Goal: Complete application form: Complete application form

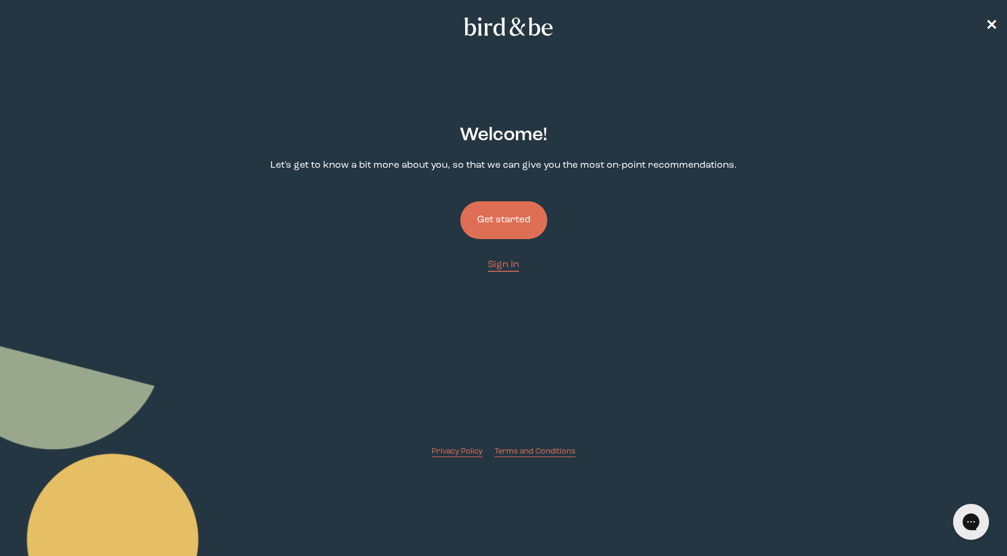
click at [507, 222] on button "Get started" at bounding box center [503, 220] width 87 height 38
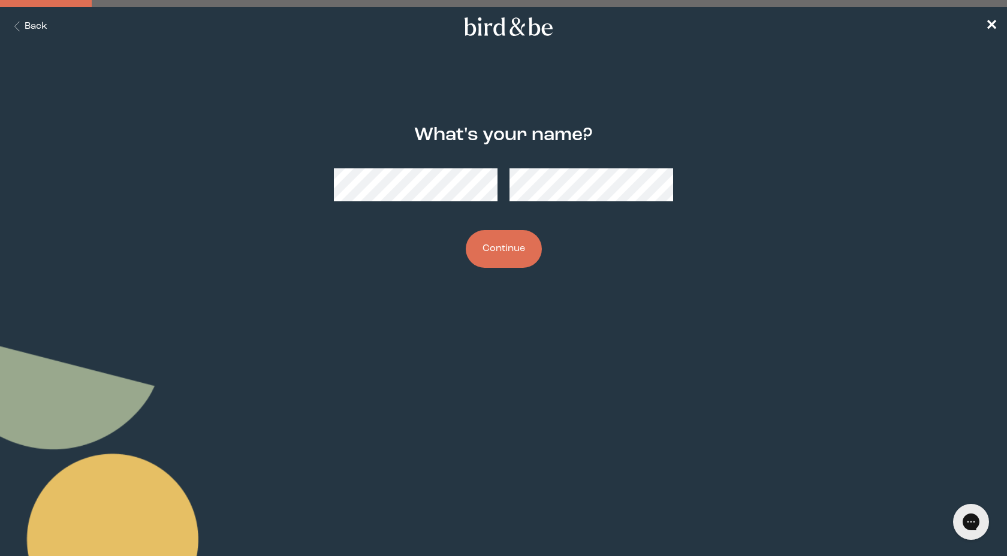
click at [516, 245] on button "Continue" at bounding box center [504, 249] width 76 height 38
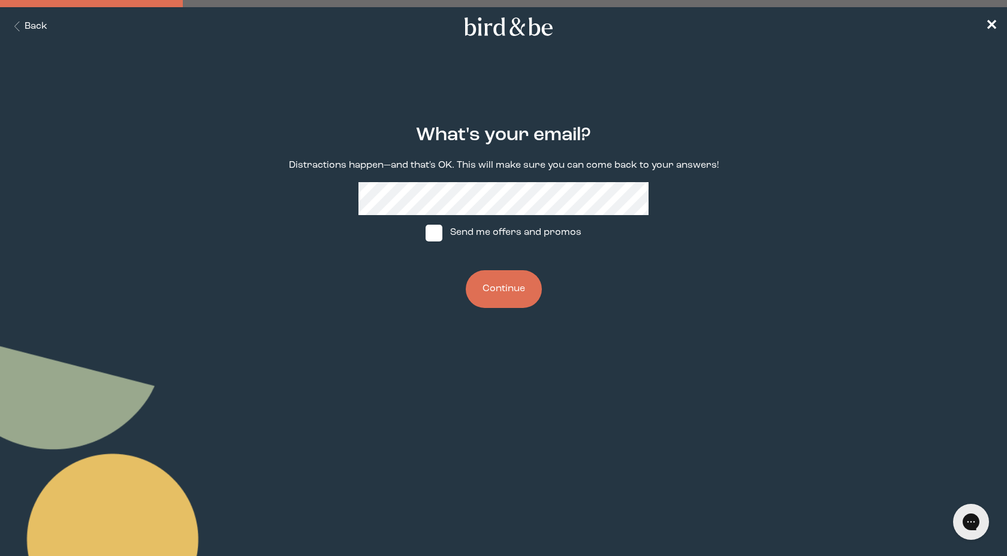
click at [508, 294] on button "Continue" at bounding box center [504, 289] width 76 height 38
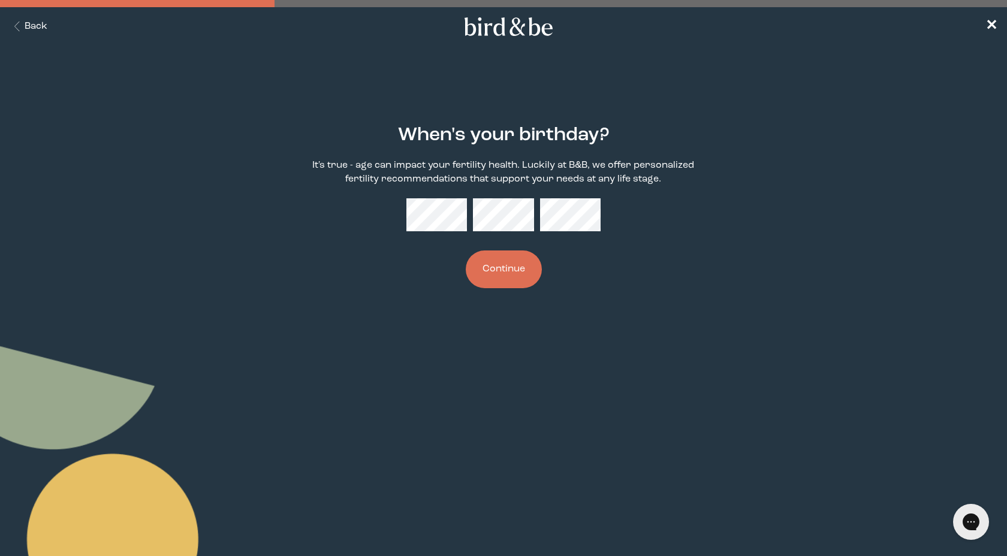
click at [518, 272] on button "Continue" at bounding box center [504, 270] width 76 height 38
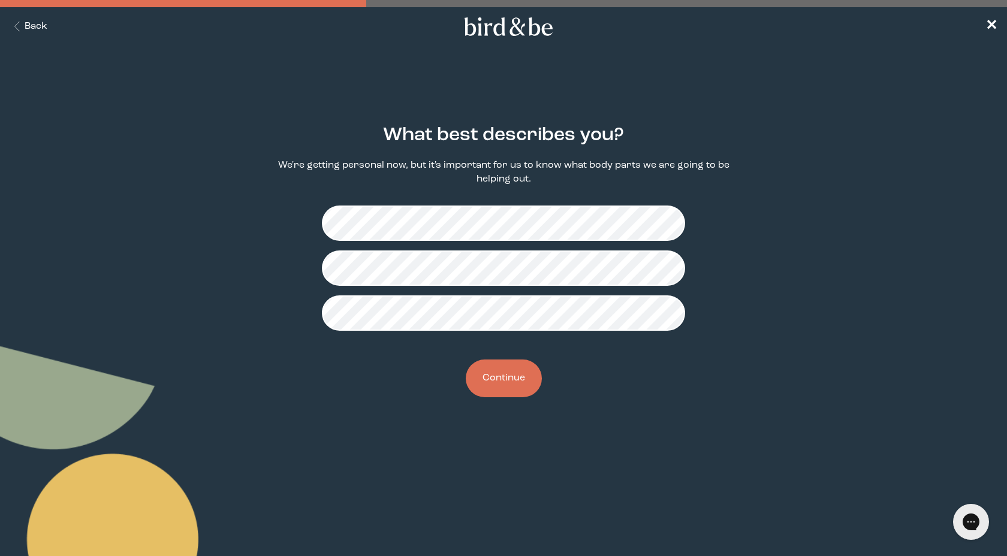
click at [513, 382] on button "Continue" at bounding box center [504, 379] width 76 height 38
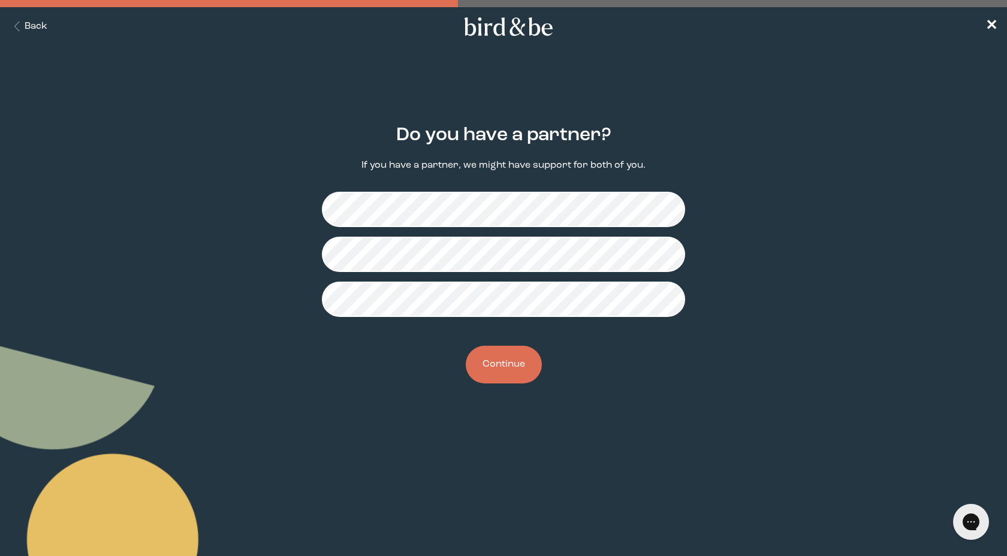
click at [511, 362] on button "Continue" at bounding box center [504, 365] width 76 height 38
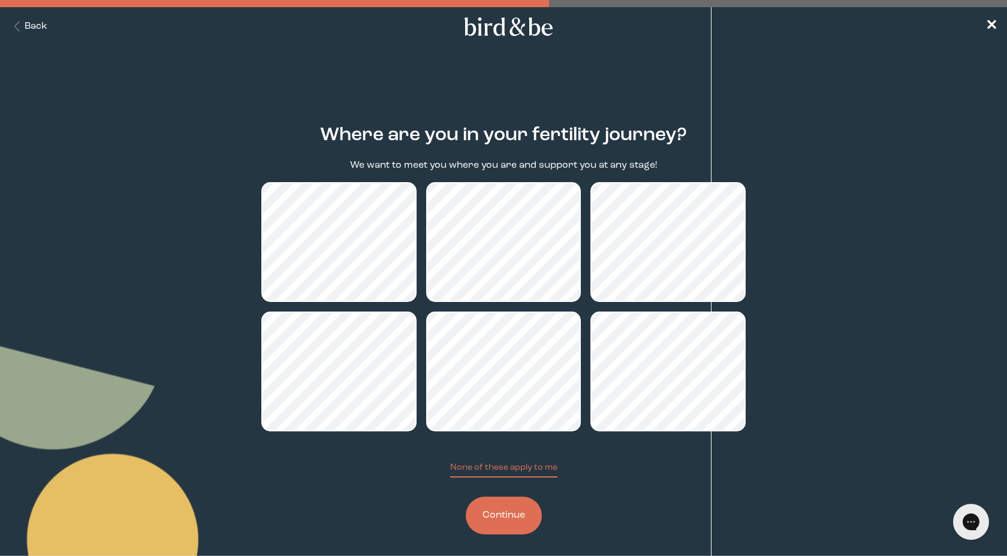
scroll to position [7, 0]
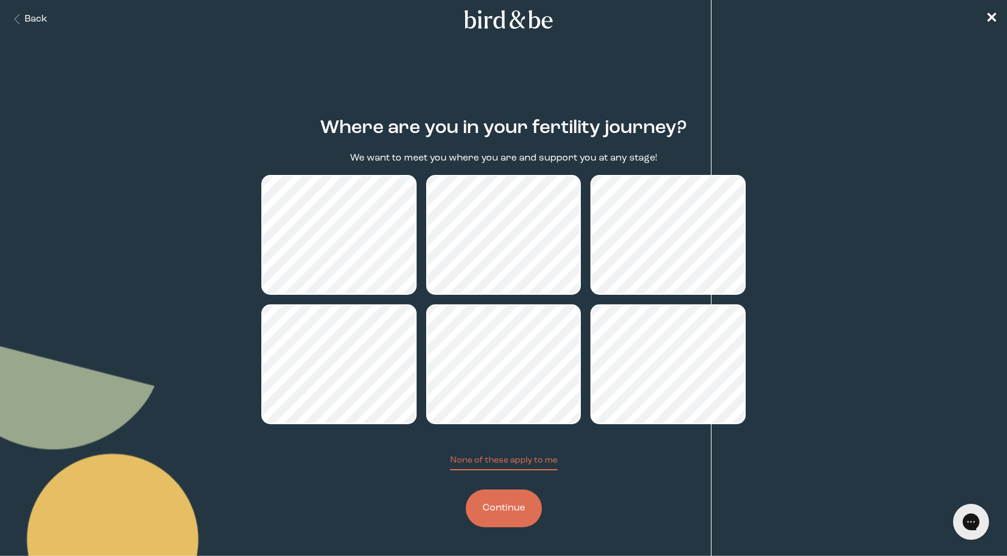
click at [495, 505] on button "Continue" at bounding box center [504, 509] width 76 height 38
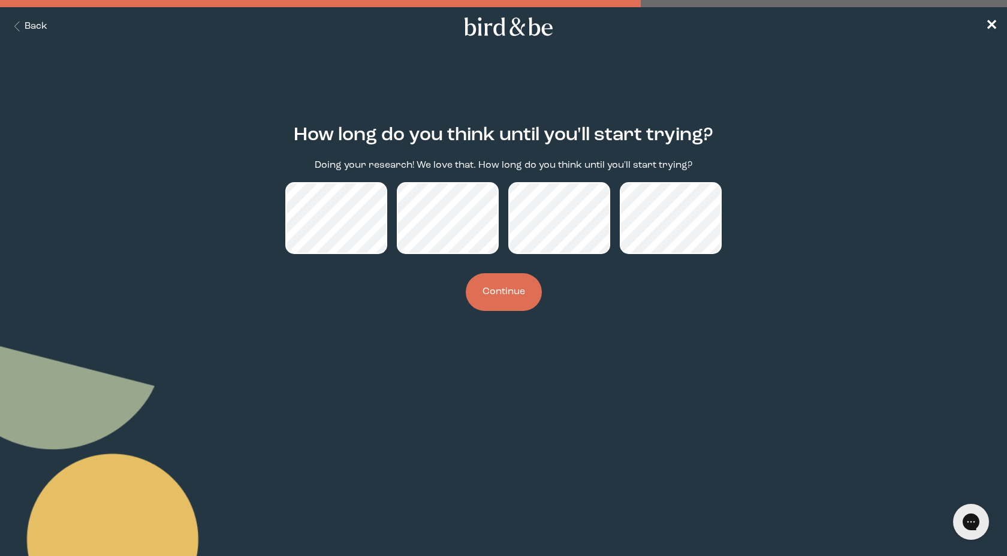
click at [492, 295] on button "Continue" at bounding box center [504, 292] width 76 height 38
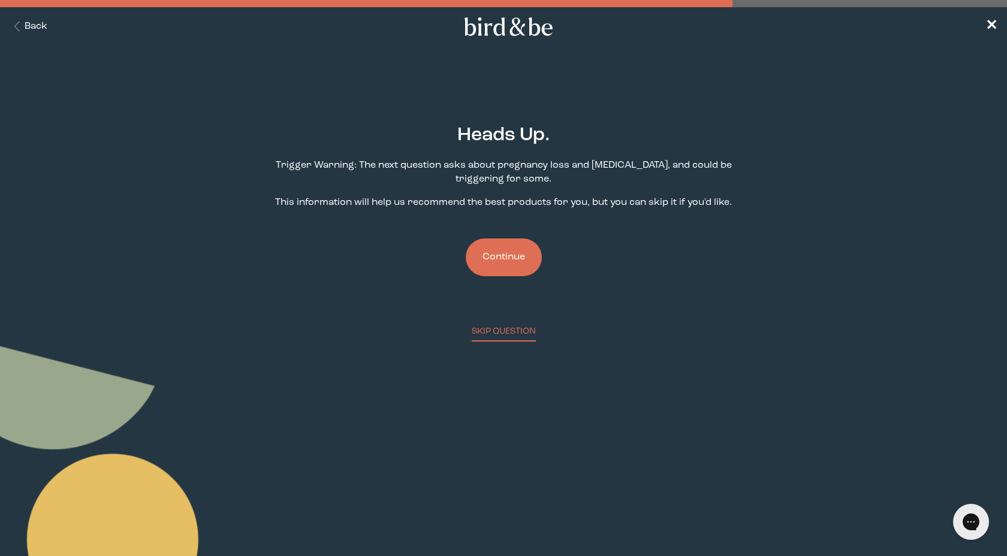
click at [511, 257] on button "Continue" at bounding box center [504, 258] width 76 height 38
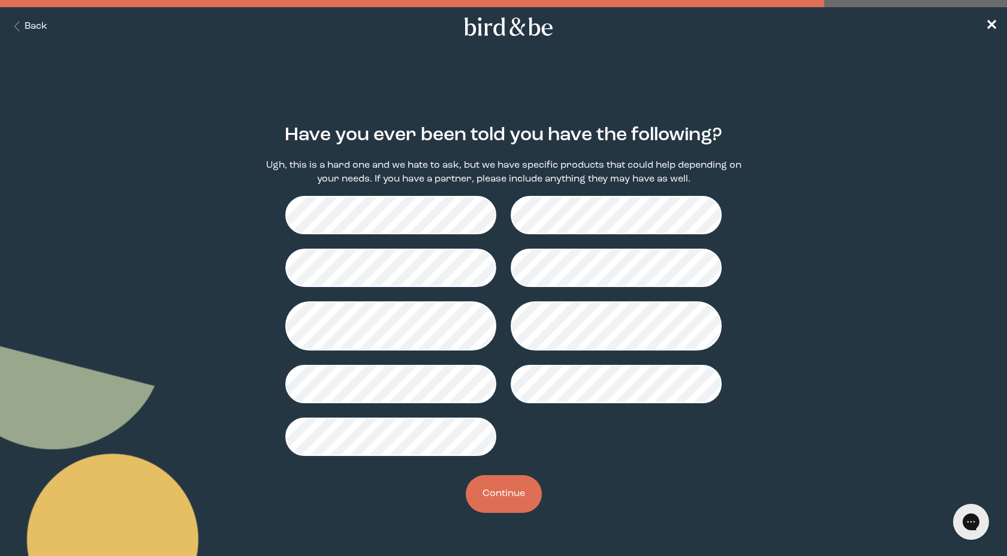
click at [501, 489] on button "Continue" at bounding box center [504, 494] width 76 height 38
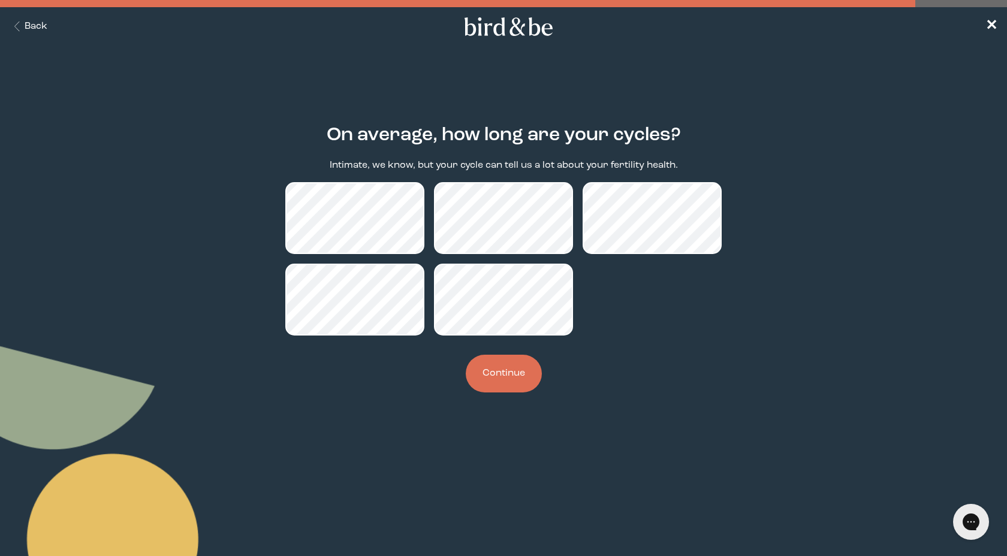
click at [504, 377] on button "Continue" at bounding box center [504, 374] width 76 height 38
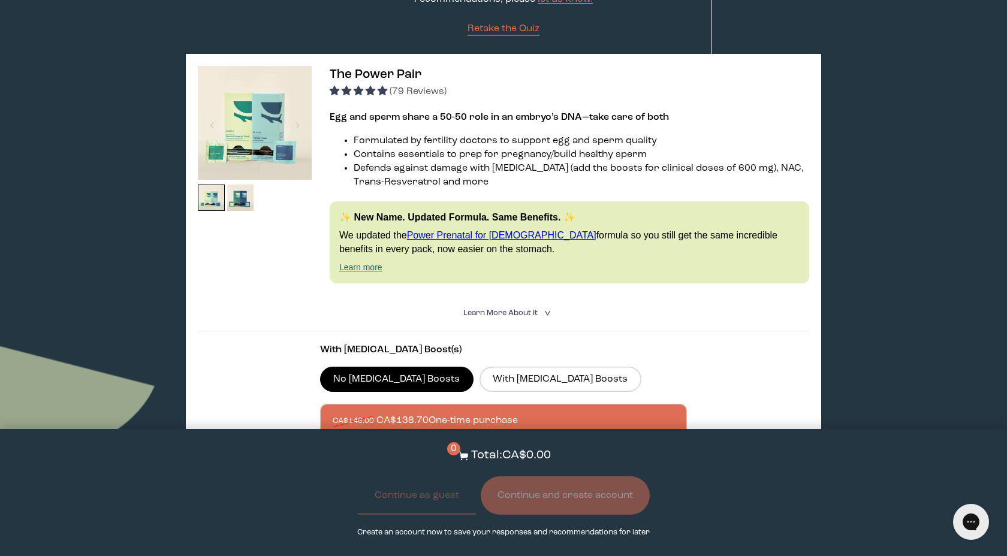
scroll to position [160, 0]
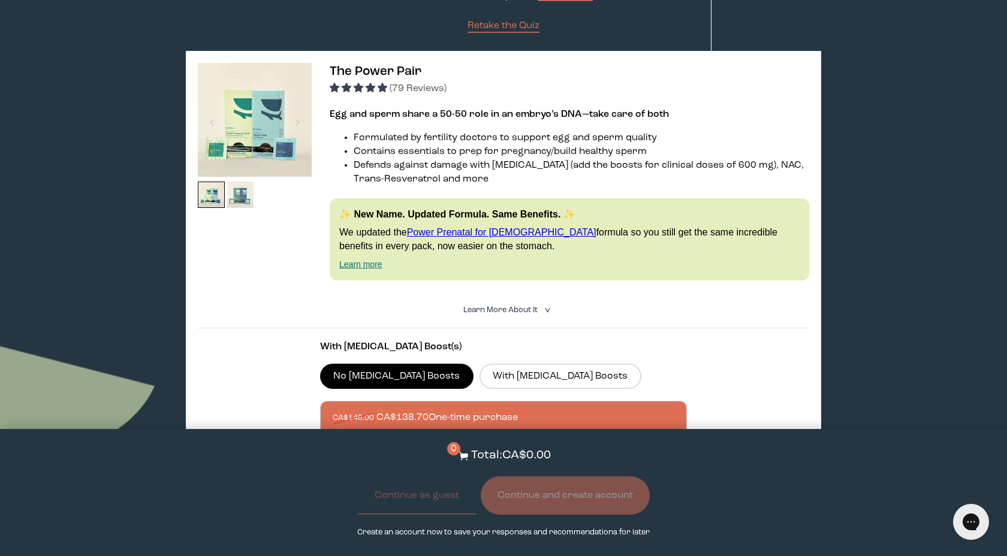
click at [239, 199] on img at bounding box center [240, 195] width 27 height 27
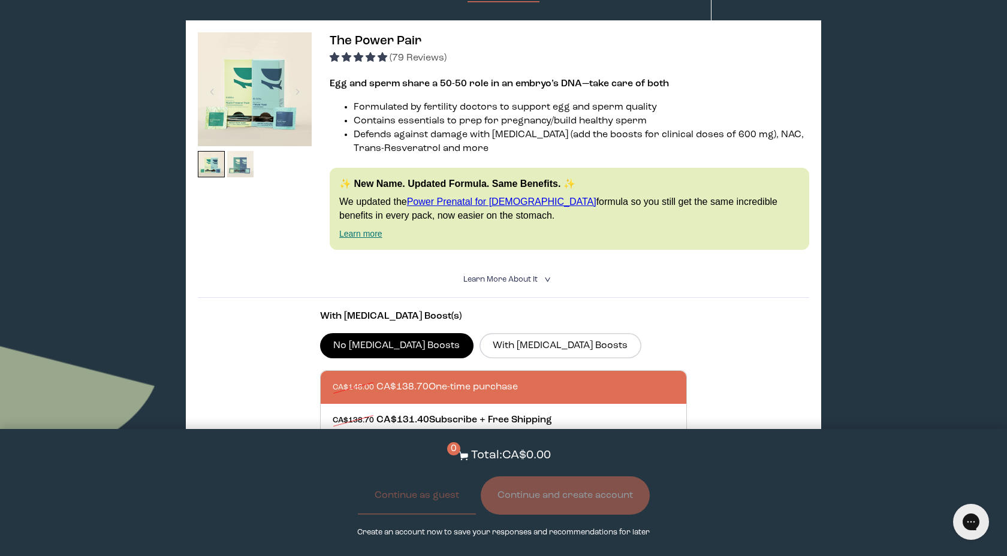
scroll to position [192, 0]
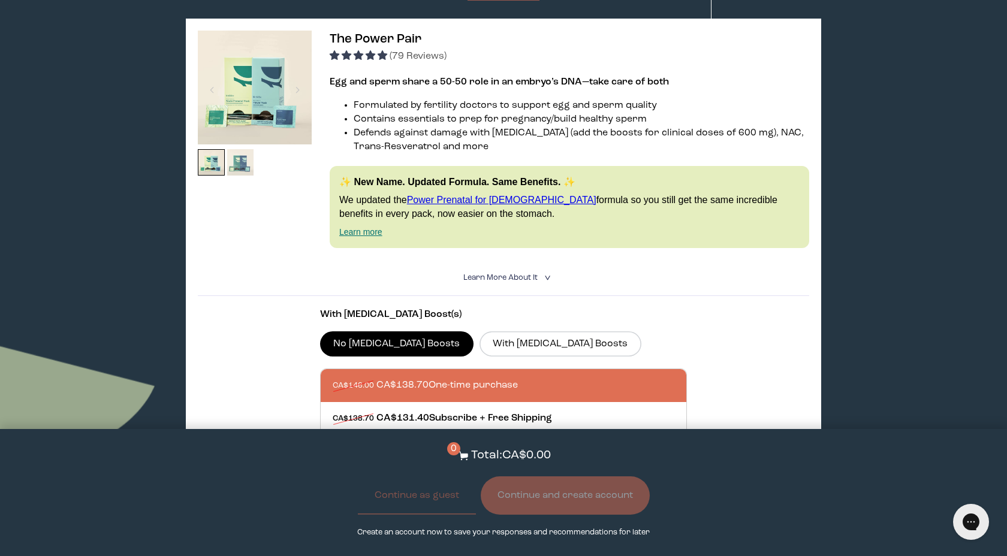
click at [242, 171] on img at bounding box center [240, 162] width 27 height 27
click at [267, 109] on img at bounding box center [255, 88] width 114 height 114
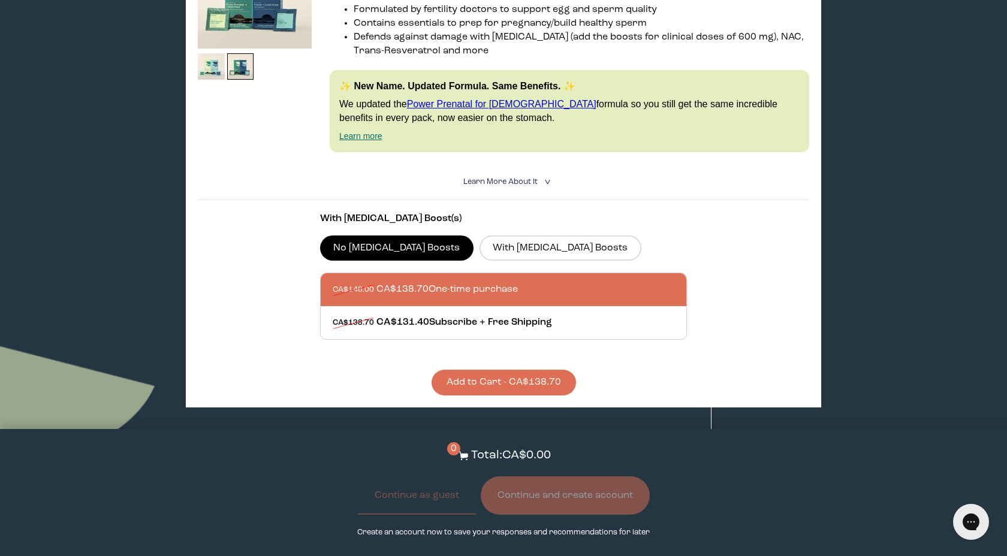
scroll to position [292, 0]
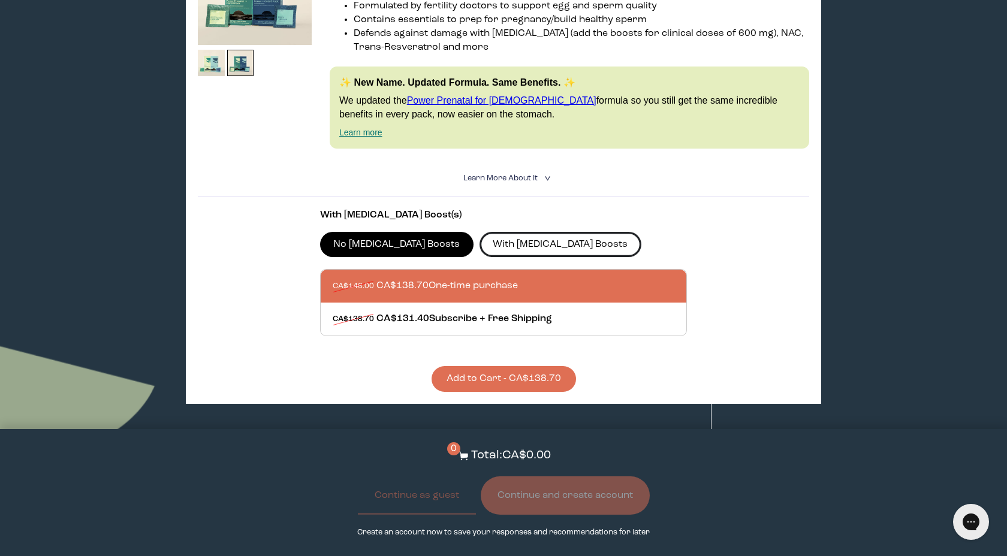
click at [480, 244] on label "With [MEDICAL_DATA] Boosts" at bounding box center [561, 244] width 162 height 25
click at [0, 0] on input "With [MEDICAL_DATA] Boosts" at bounding box center [0, 0] width 0 height 0
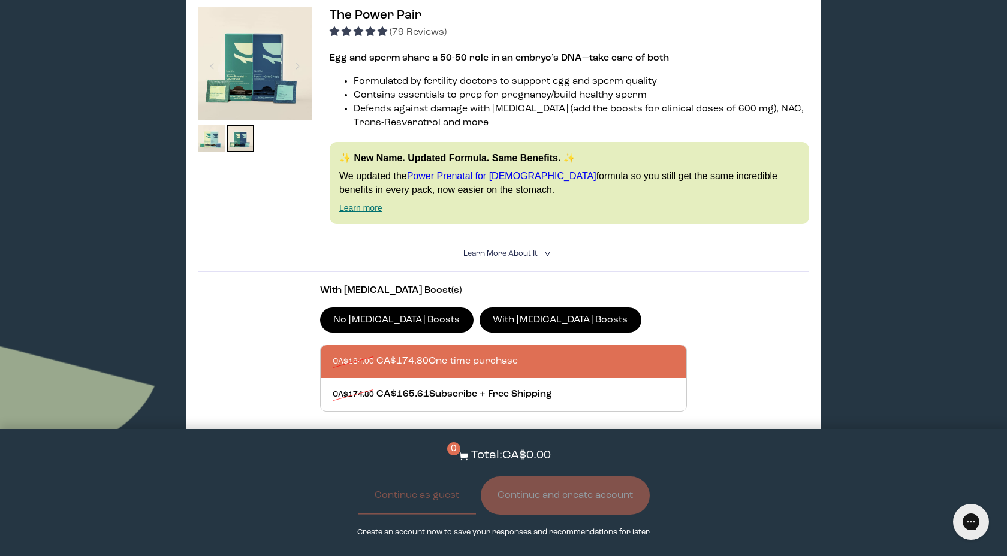
scroll to position [217, 0]
click at [212, 141] on img at bounding box center [211, 138] width 27 height 27
click at [210, 140] on img at bounding box center [211, 138] width 27 height 27
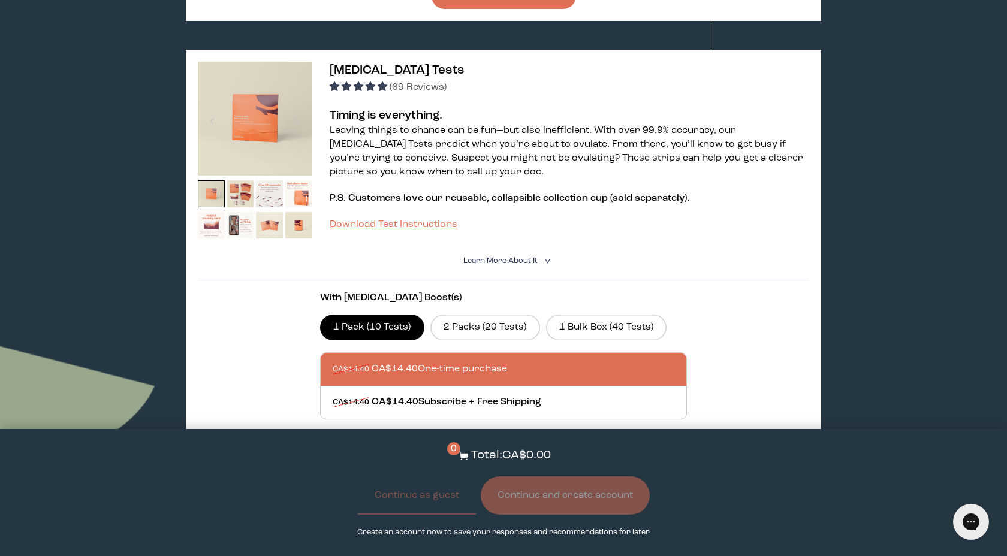
scroll to position [674, 0]
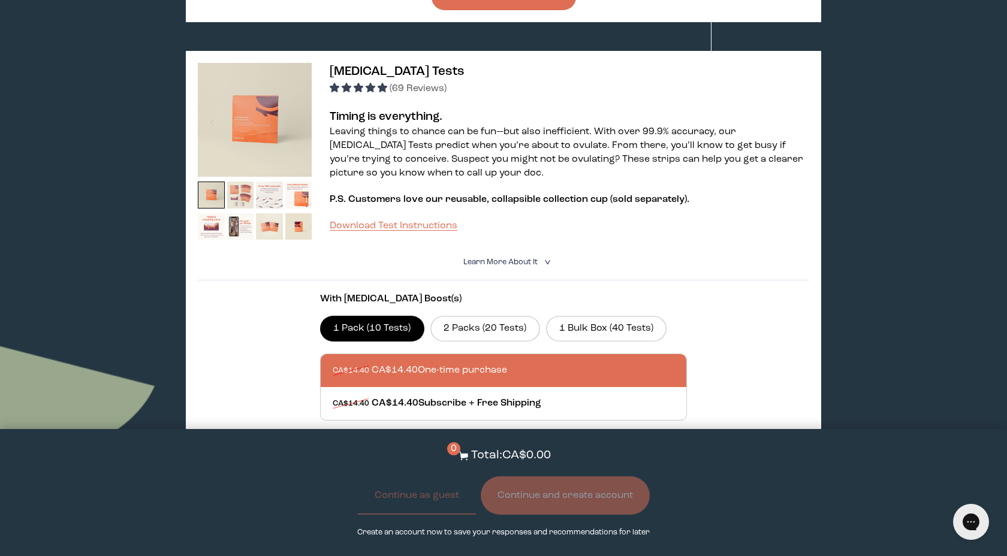
click at [239, 191] on img at bounding box center [240, 195] width 27 height 27
click at [239, 198] on img at bounding box center [240, 195] width 27 height 27
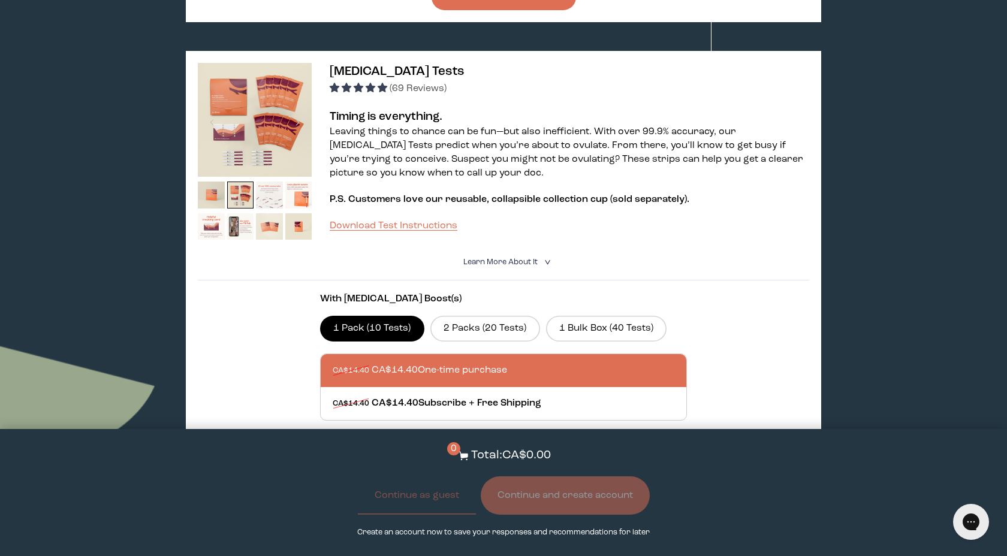
click at [268, 200] on img at bounding box center [269, 195] width 27 height 27
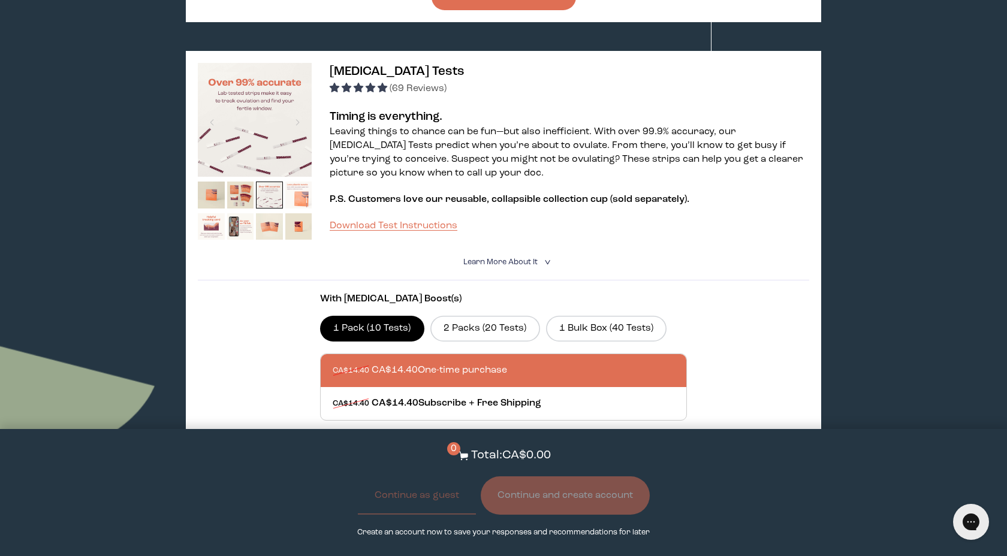
click at [295, 194] on img at bounding box center [298, 195] width 27 height 27
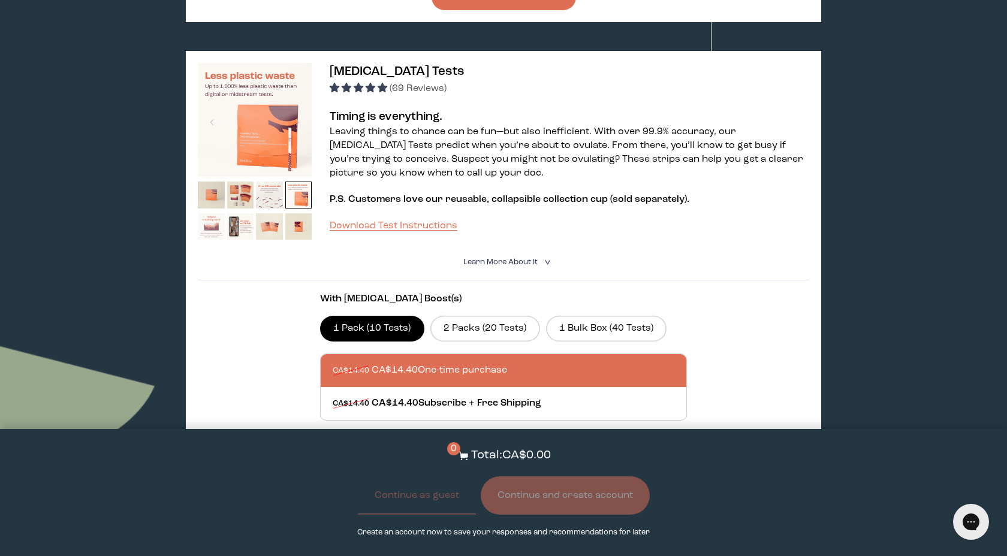
click at [212, 230] on img at bounding box center [211, 226] width 27 height 27
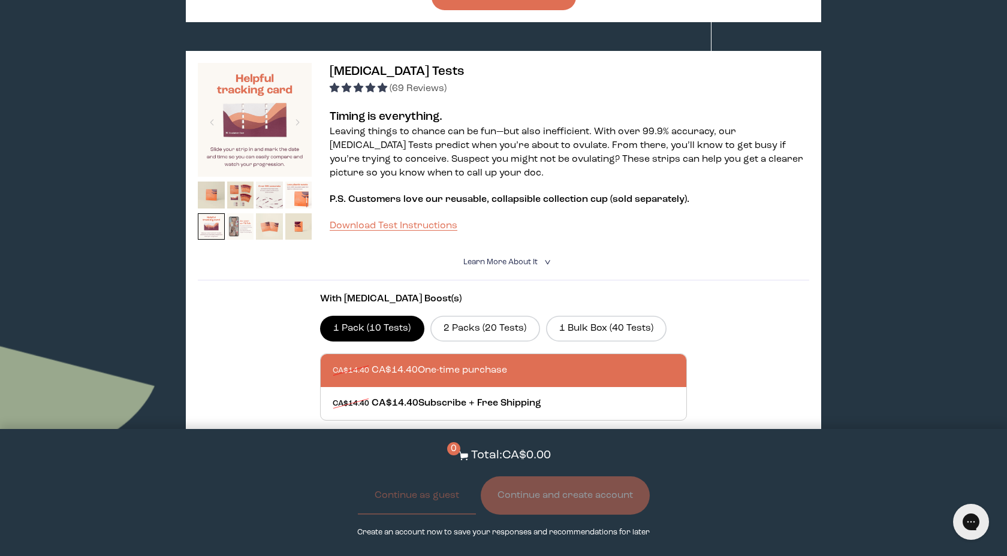
click at [239, 227] on img at bounding box center [240, 226] width 27 height 27
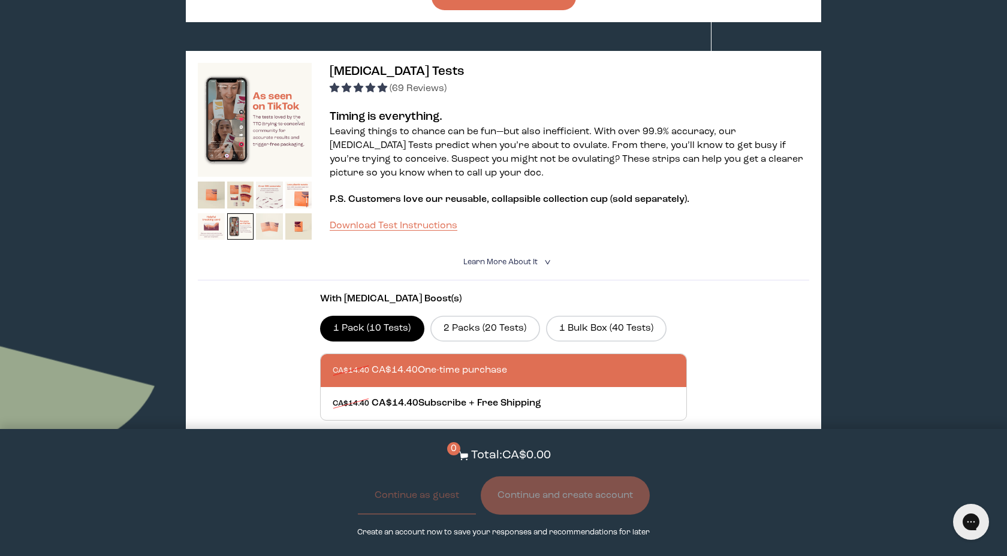
click at [273, 228] on img at bounding box center [269, 226] width 27 height 27
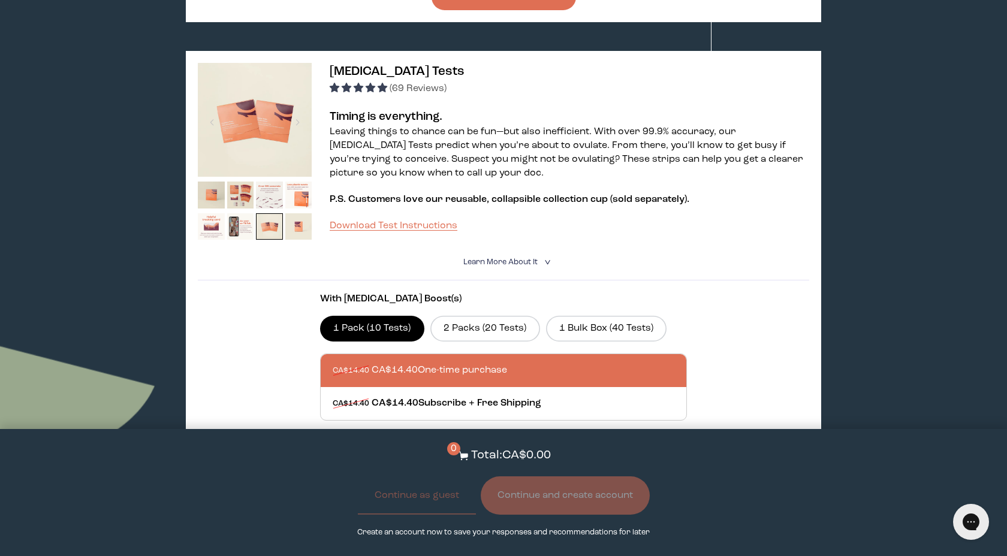
click at [299, 229] on img at bounding box center [298, 226] width 27 height 27
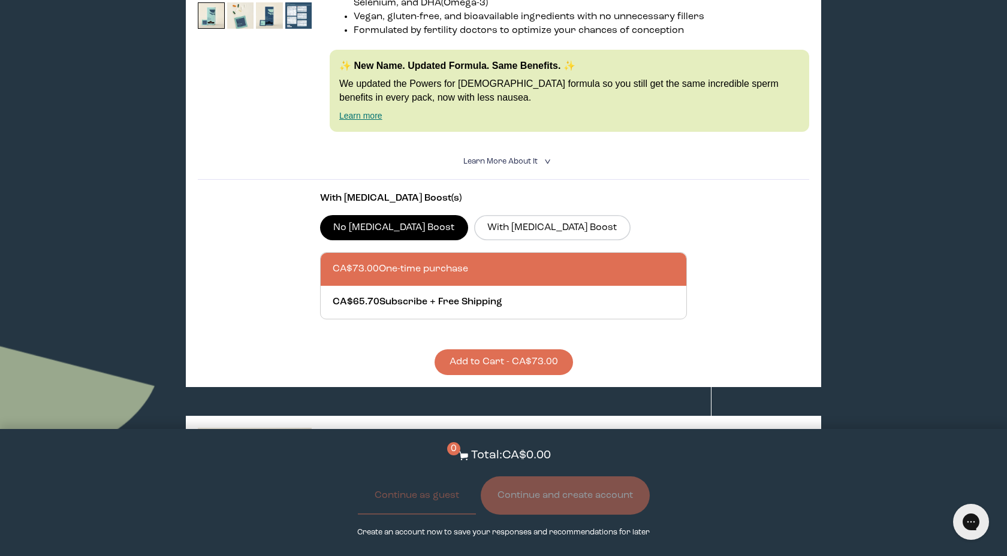
scroll to position [1982, 0]
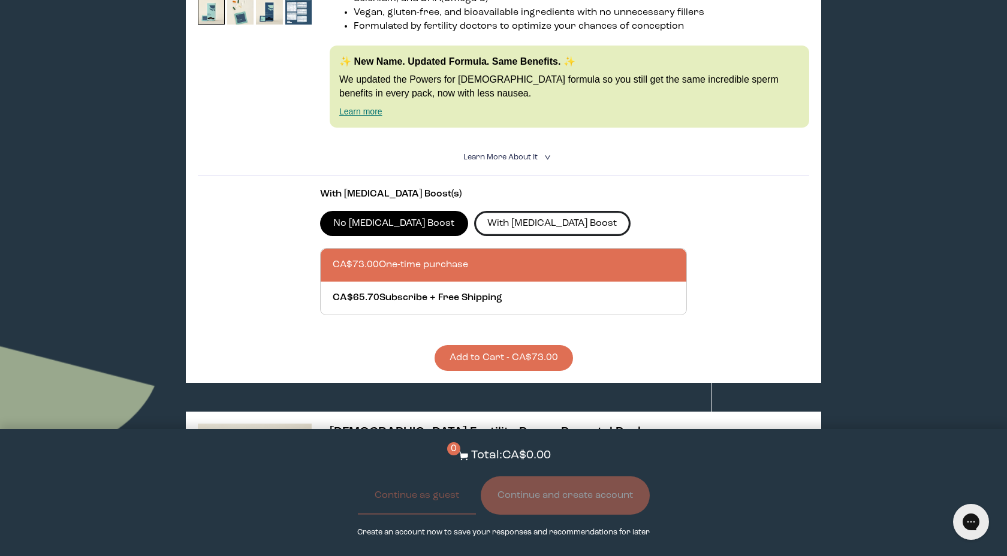
click at [475, 215] on label "With [MEDICAL_DATA] Boost" at bounding box center [552, 223] width 156 height 25
click at [0, 0] on input "With [MEDICAL_DATA] Boost" at bounding box center [0, 0] width 0 height 0
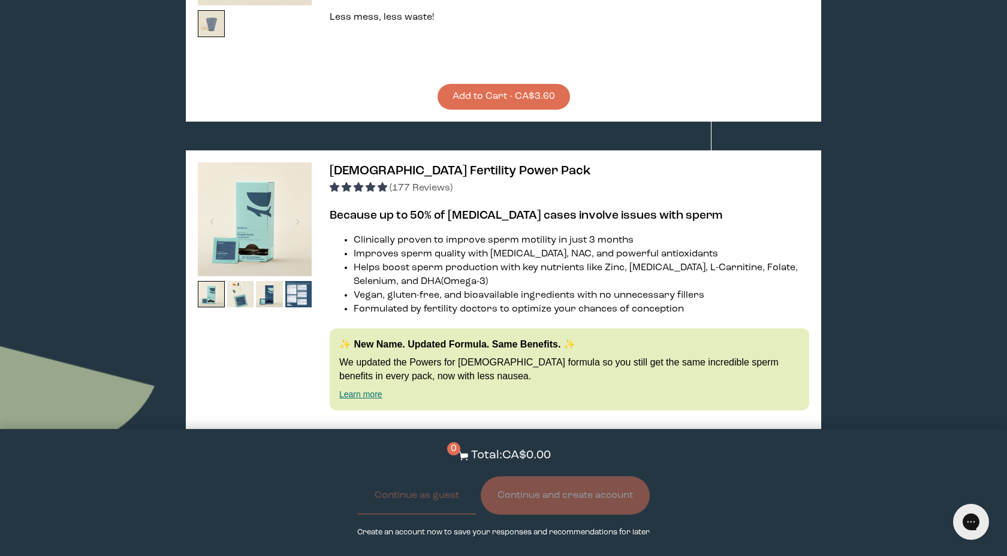
scroll to position [1705, 0]
